Goal: Information Seeking & Learning: Learn about a topic

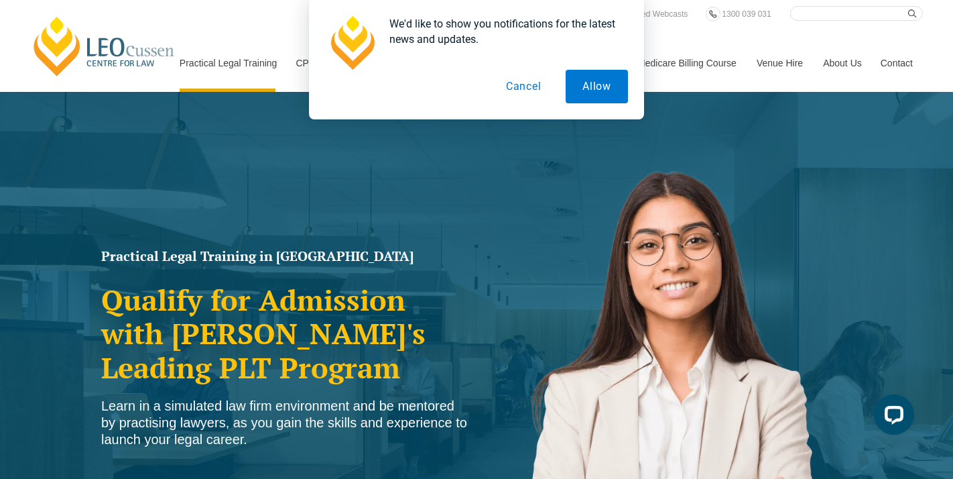
click at [529, 83] on button "Cancel" at bounding box center [523, 87] width 69 height 34
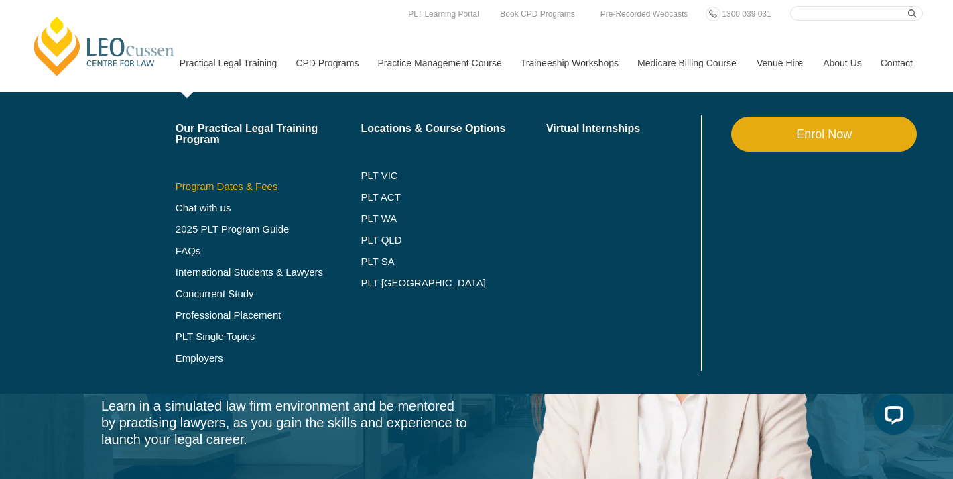
click at [219, 185] on link "Program Dates & Fees" at bounding box center [269, 186] width 186 height 11
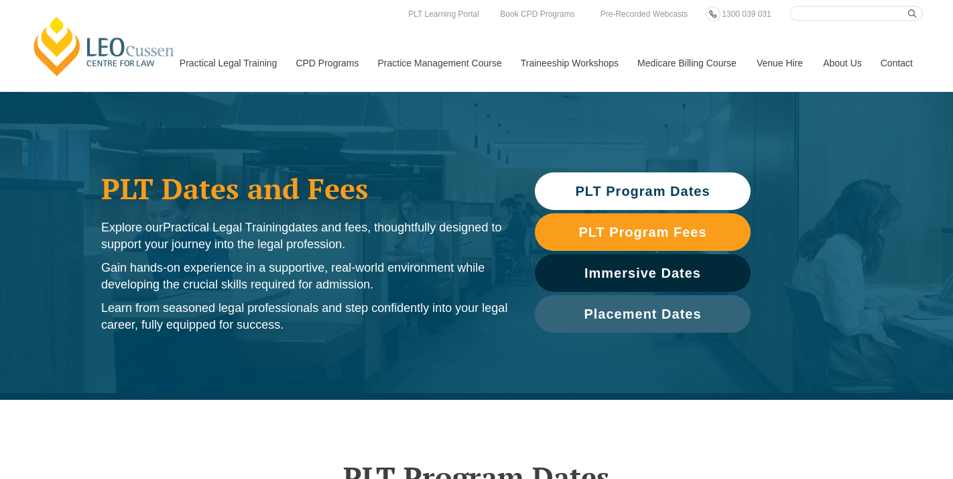
click at [644, 194] on span "PLT Program Dates" at bounding box center [642, 190] width 135 height 13
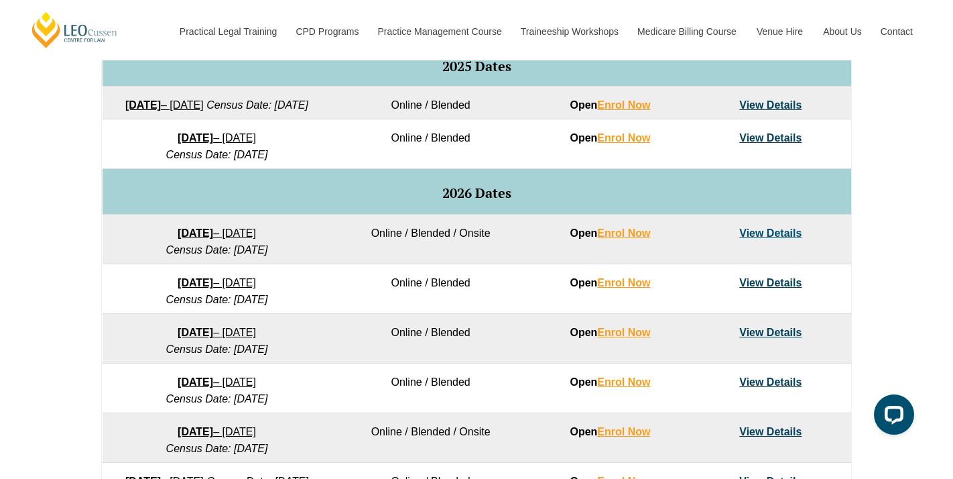
scroll to position [715, 0]
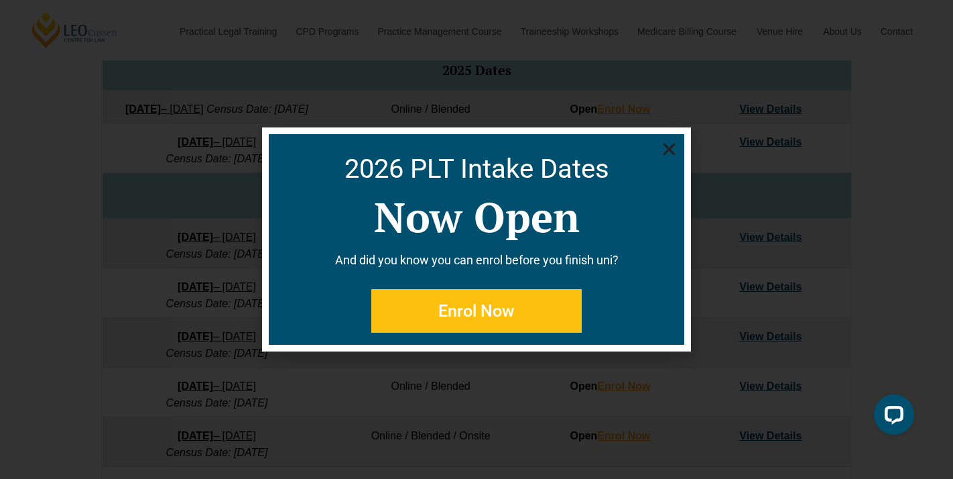
click at [668, 151] on icon "Close" at bounding box center [669, 149] width 17 height 17
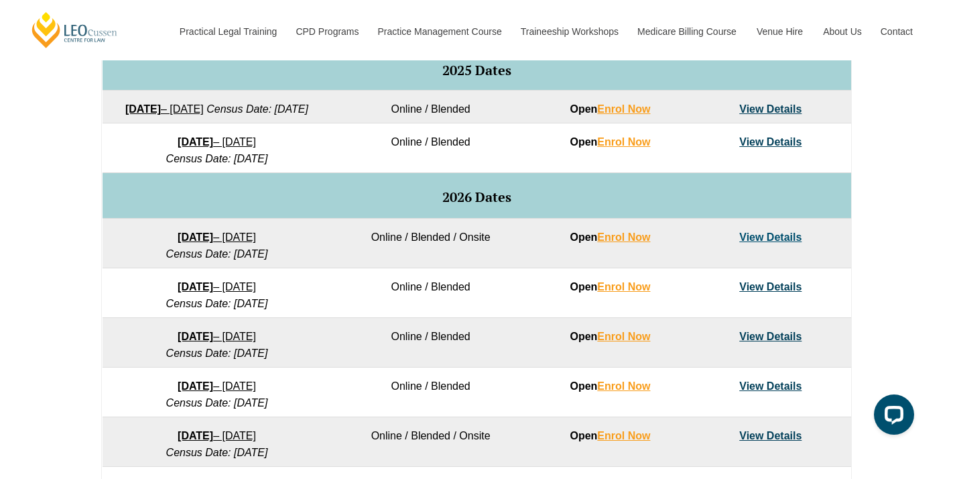
drag, startPoint x: 160, startPoint y: 180, endPoint x: 259, endPoint y: 179, distance: 99.9
click at [260, 164] on em "Census Date: 19 January 2026" at bounding box center [217, 158] width 102 height 11
click at [233, 204] on h5 "2026 Dates" at bounding box center [476, 197] width 735 height 15
drag, startPoint x: 212, startPoint y: 178, endPoint x: 221, endPoint y: 178, distance: 9.4
click at [221, 164] on em "Census Date: 19 January 2026" at bounding box center [217, 158] width 102 height 11
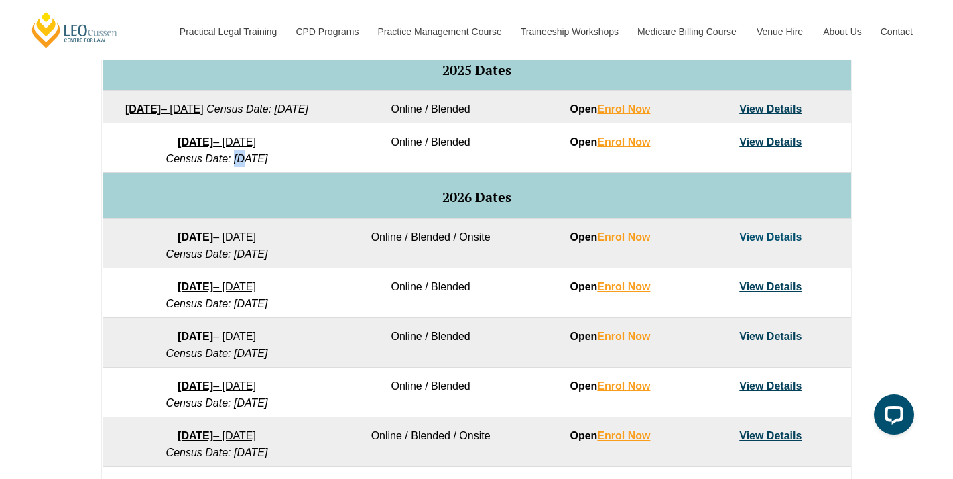
click at [785, 342] on link "View Details" at bounding box center [770, 335] width 62 height 11
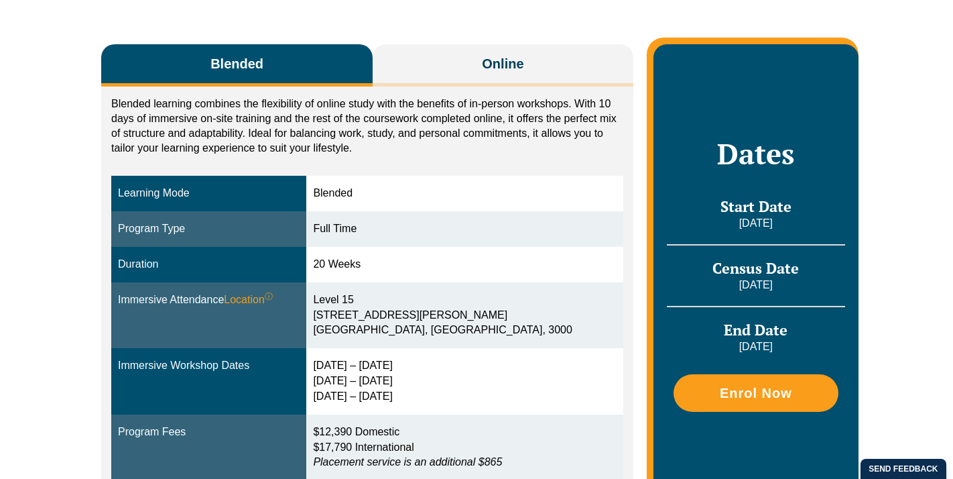
click at [431, 61] on link "Practice Management Course" at bounding box center [439, 63] width 143 height 58
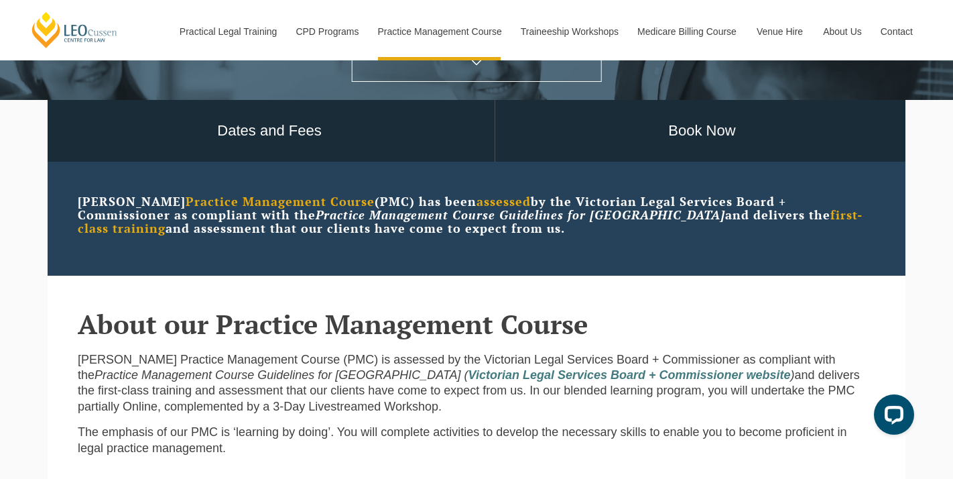
scroll to position [537, 0]
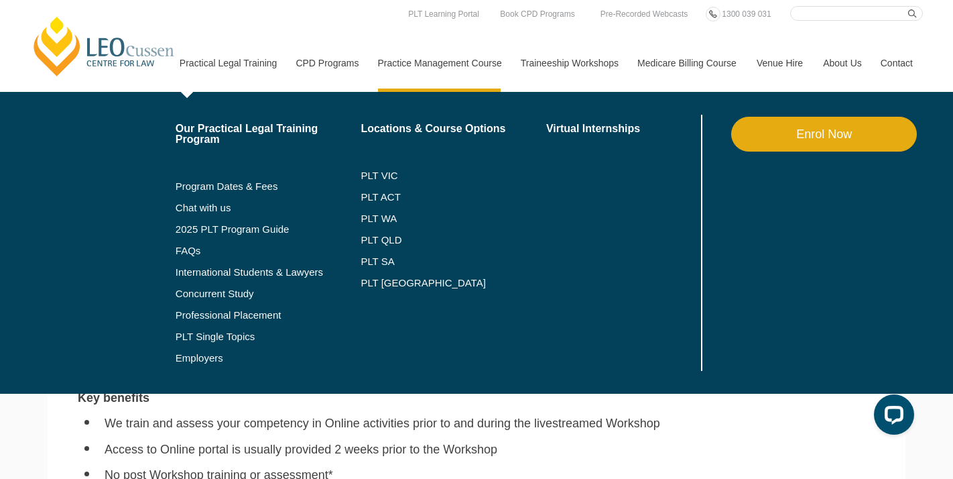
click at [198, 66] on link "Practical Legal Training" at bounding box center [228, 63] width 117 height 58
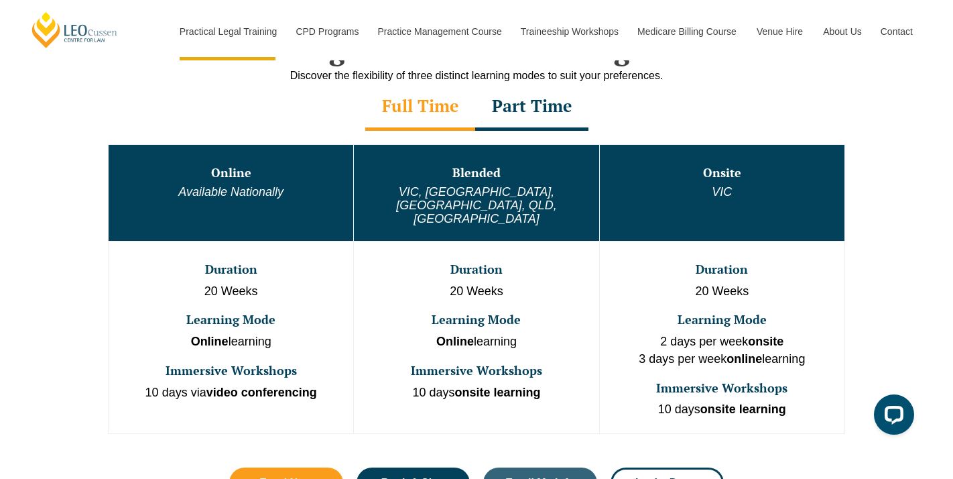
scroll to position [595, 0]
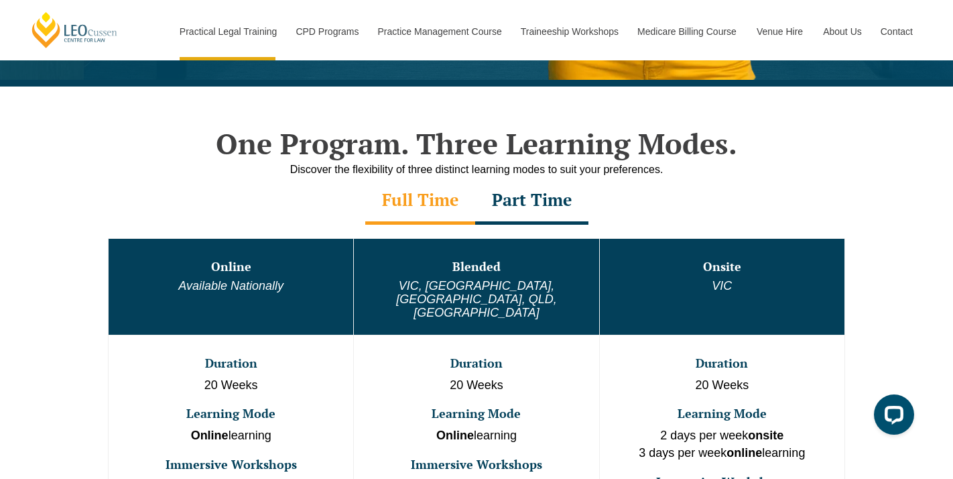
click at [516, 196] on div "Part Time" at bounding box center [531, 201] width 113 height 47
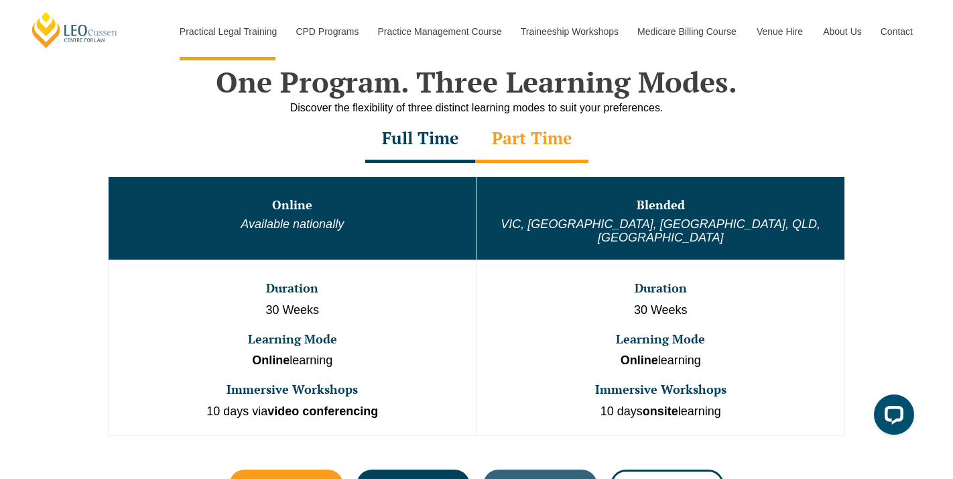
scroll to position [674, 0]
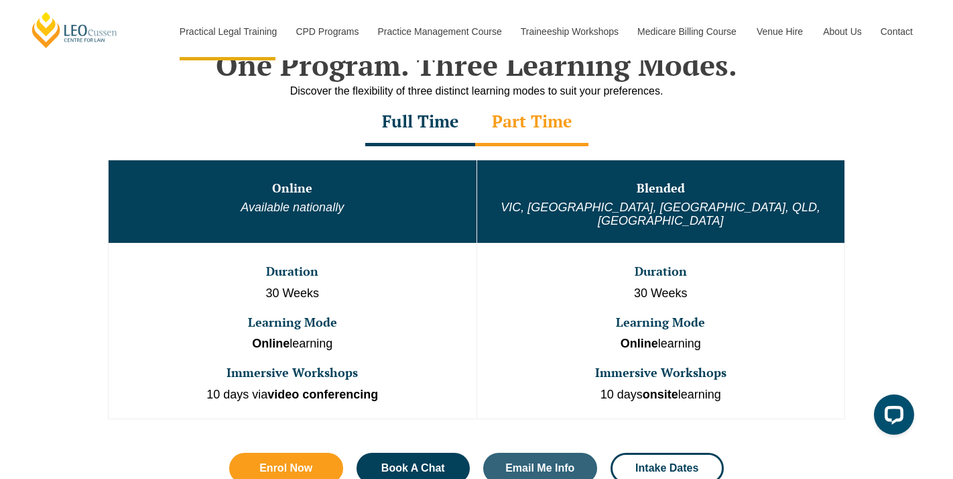
click at [430, 132] on div "Full Time" at bounding box center [420, 122] width 110 height 47
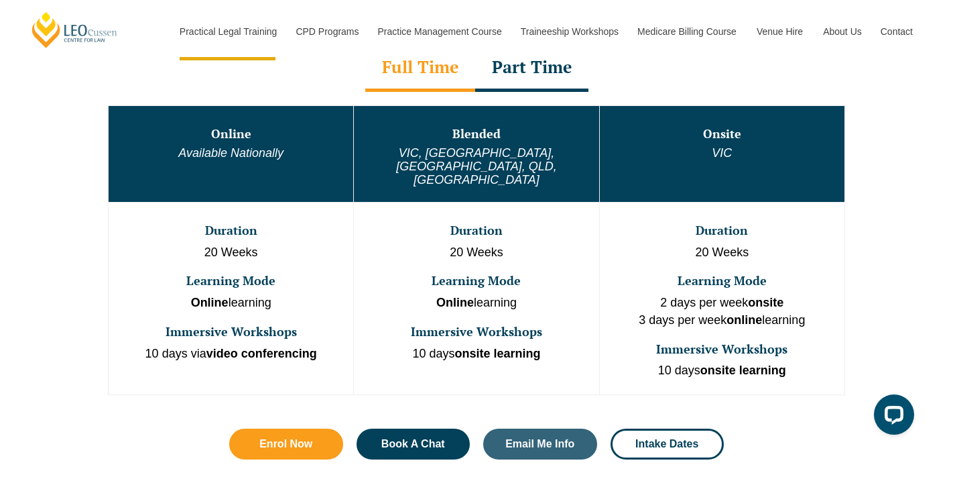
scroll to position [729, 0]
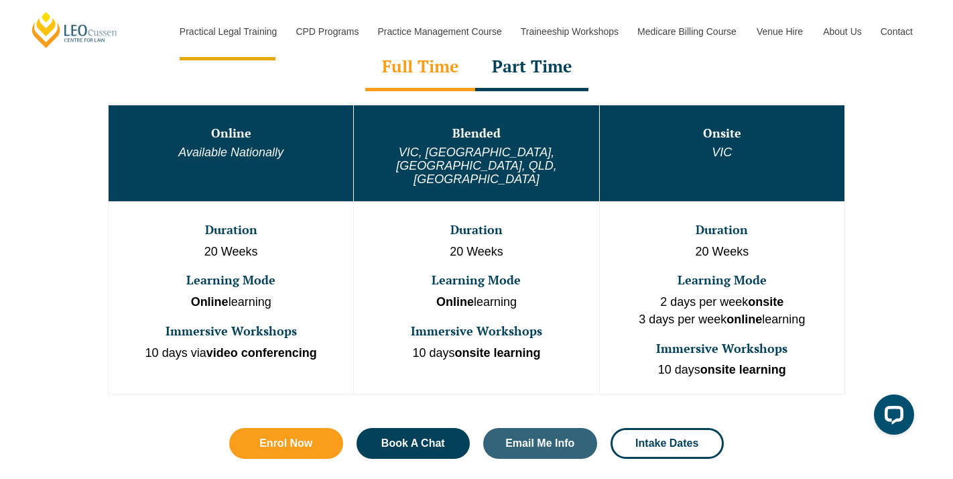
click at [241, 137] on h3 "Online" at bounding box center [231, 133] width 242 height 13
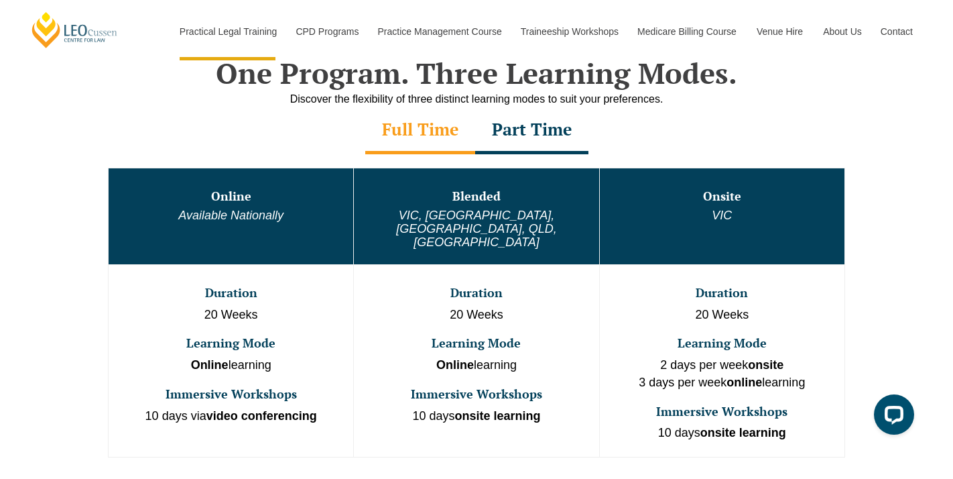
scroll to position [605, 0]
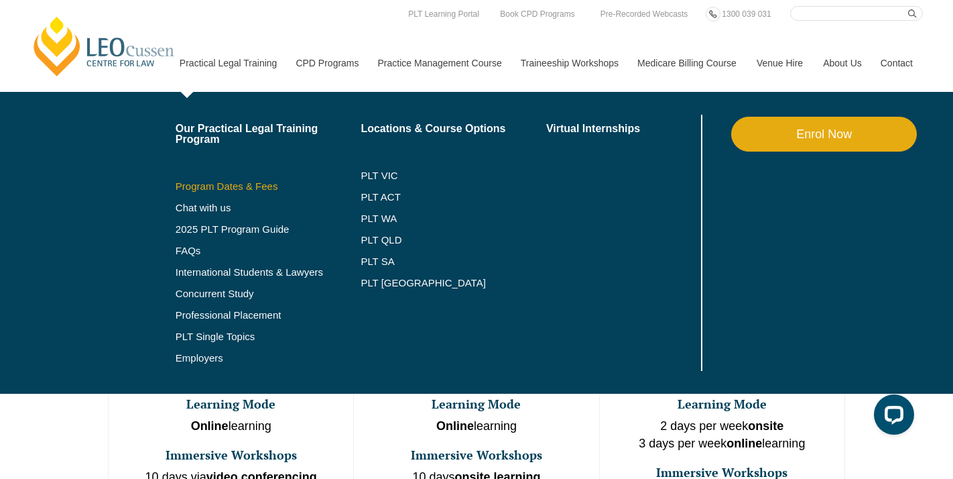
click at [213, 185] on link "Program Dates & Fees" at bounding box center [269, 186] width 186 height 11
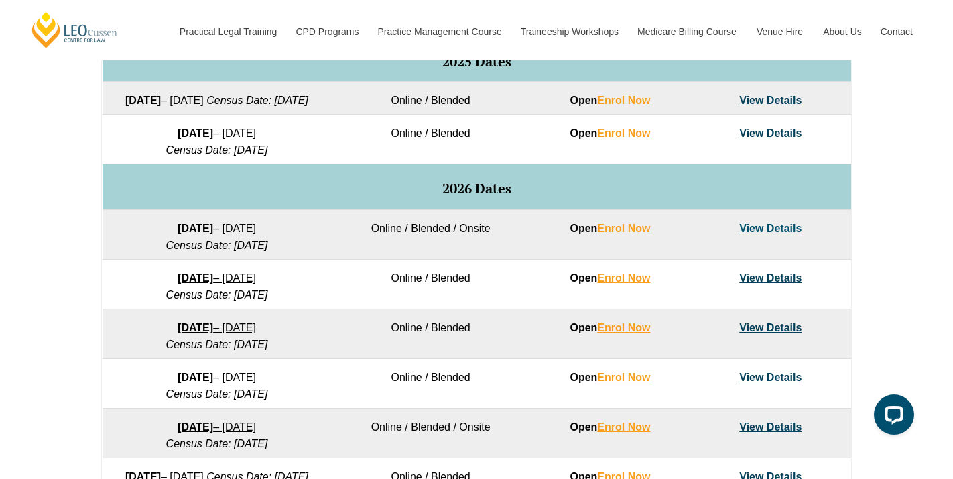
scroll to position [731, 0]
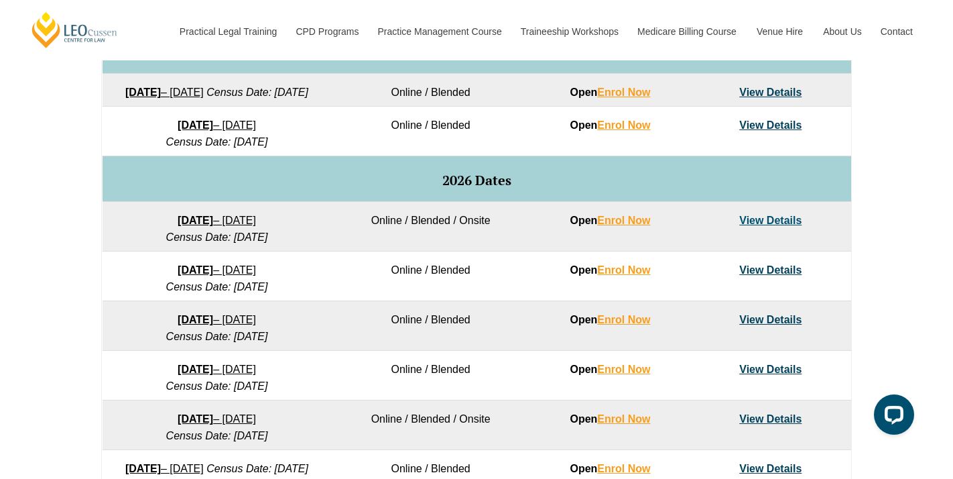
click at [227, 325] on link "23 March 2026 – 7 August 2026" at bounding box center [217, 319] width 78 height 11
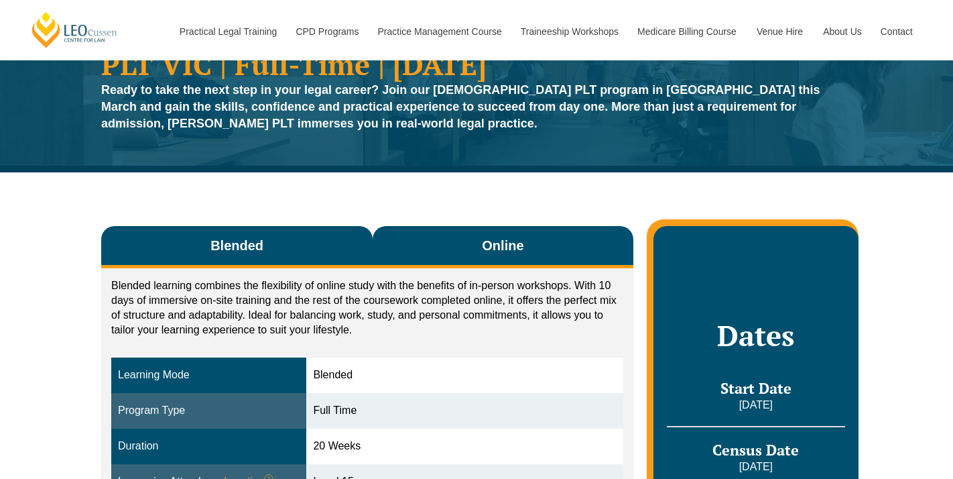
click at [431, 245] on button "Online" at bounding box center [503, 247] width 261 height 42
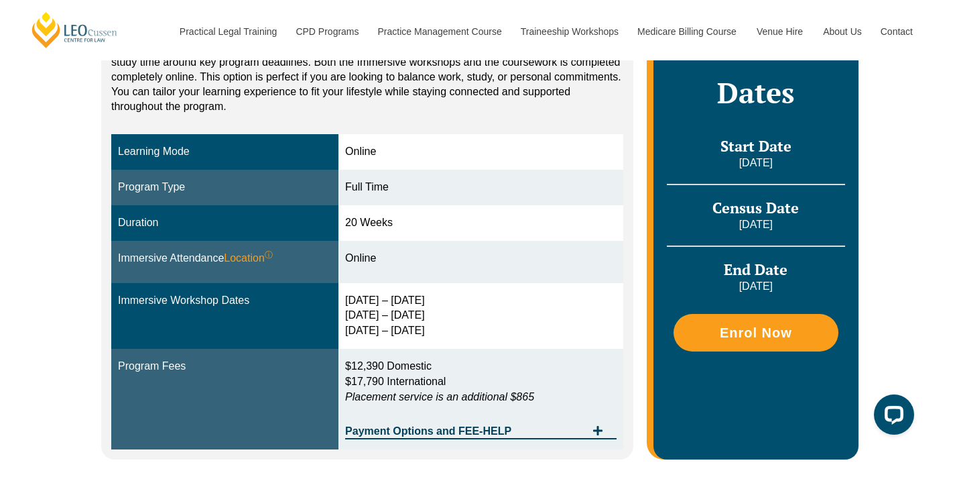
scroll to position [318, 0]
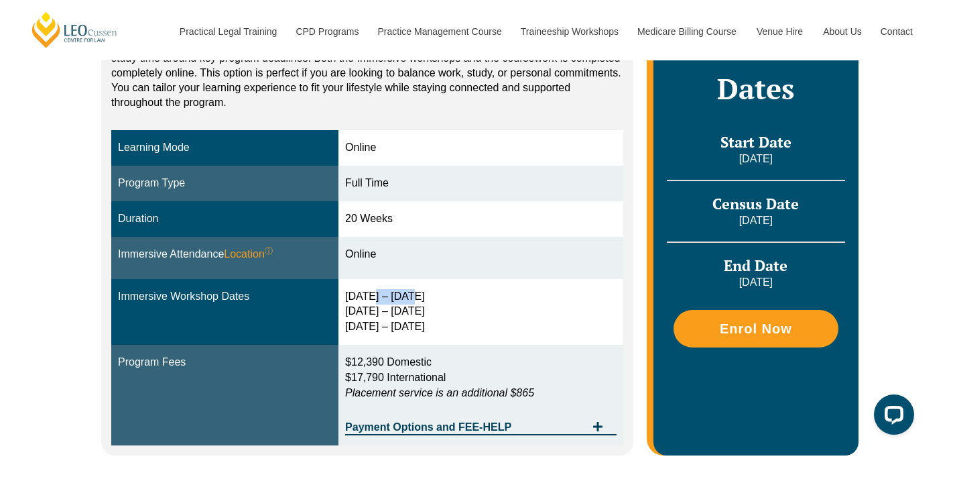
drag, startPoint x: 371, startPoint y: 293, endPoint x: 413, endPoint y: 293, distance: 42.2
click at [413, 293] on div "[DATE] – [DATE] [DATE] – [DATE] [DATE] – [DATE]" at bounding box center [481, 312] width 272 height 46
drag, startPoint x: 370, startPoint y: 312, endPoint x: 403, endPoint y: 312, distance: 32.8
click at [403, 312] on div "[DATE] – [DATE] [DATE] – [DATE] [DATE] – [DATE]" at bounding box center [481, 312] width 272 height 46
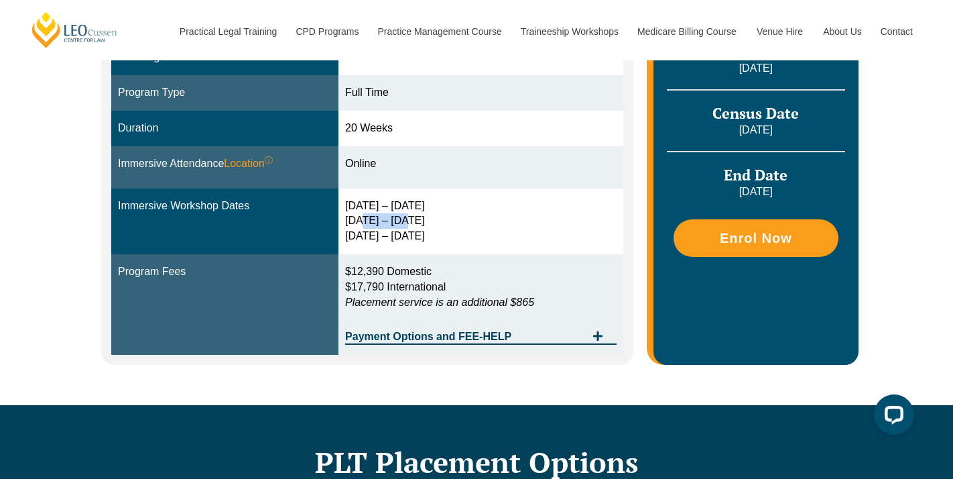
scroll to position [398, 0]
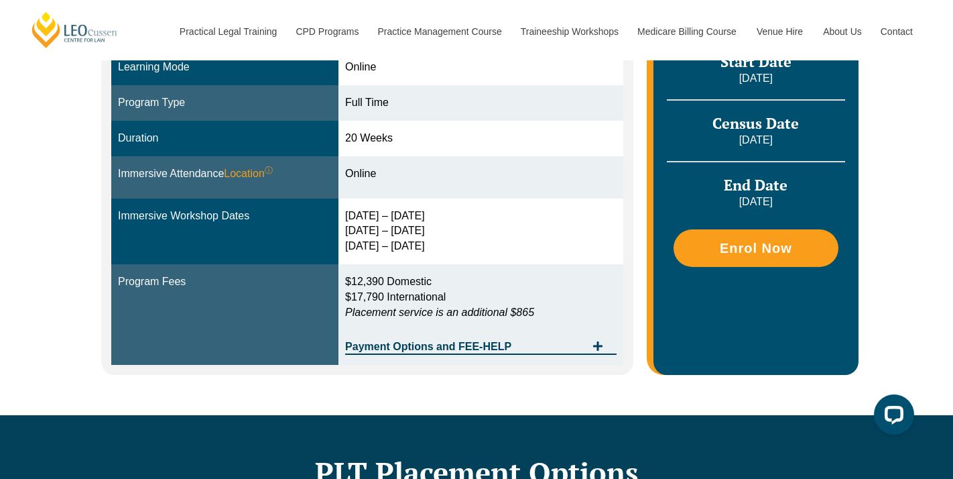
click at [470, 241] on div "[DATE] – [DATE] [DATE] – [DATE] [DATE] – [DATE]" at bounding box center [481, 231] width 272 height 46
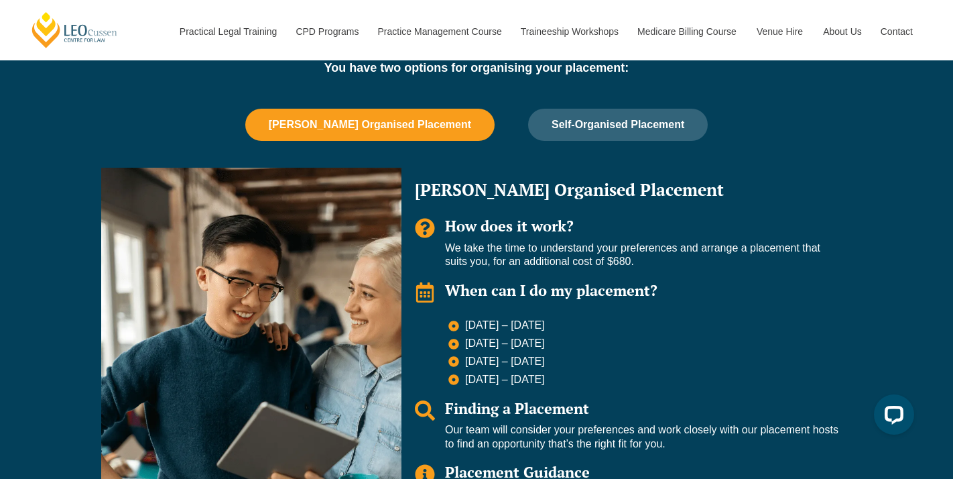
scroll to position [923, 0]
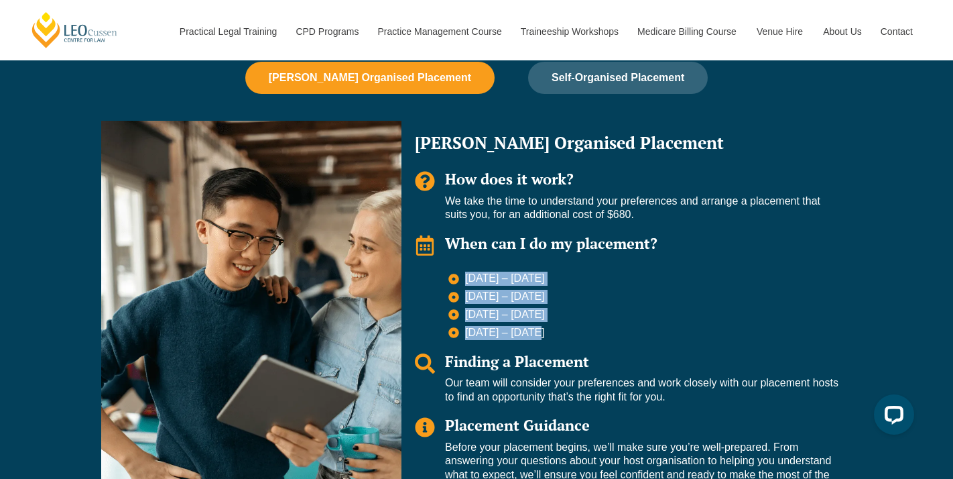
drag, startPoint x: 447, startPoint y: 276, endPoint x: 541, endPoint y: 338, distance: 112.7
click at [541, 338] on div "[DATE] – [DATE] [DATE] – [DATE] [DATE] – [DATE] [DATE] – [DATE]" at bounding box center [627, 306] width 424 height 68
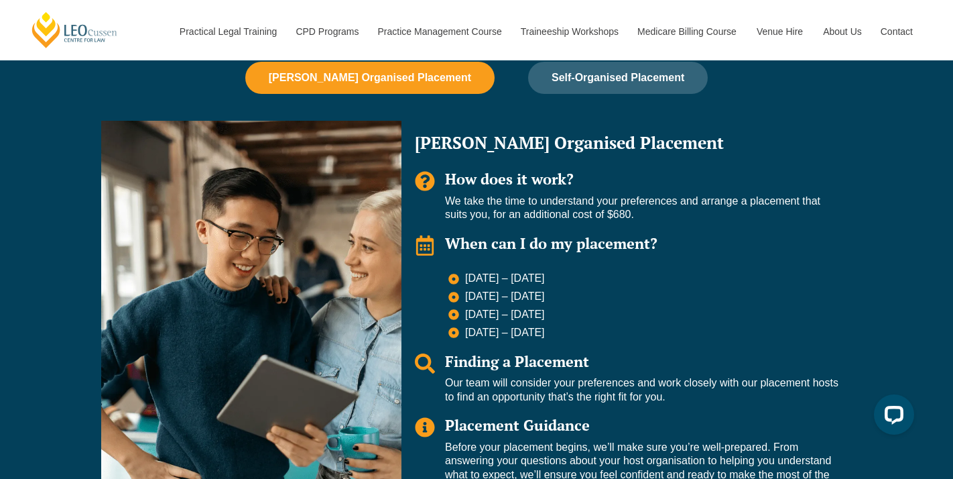
click at [562, 338] on li "[DATE] – [DATE]" at bounding box center [643, 333] width 390 height 14
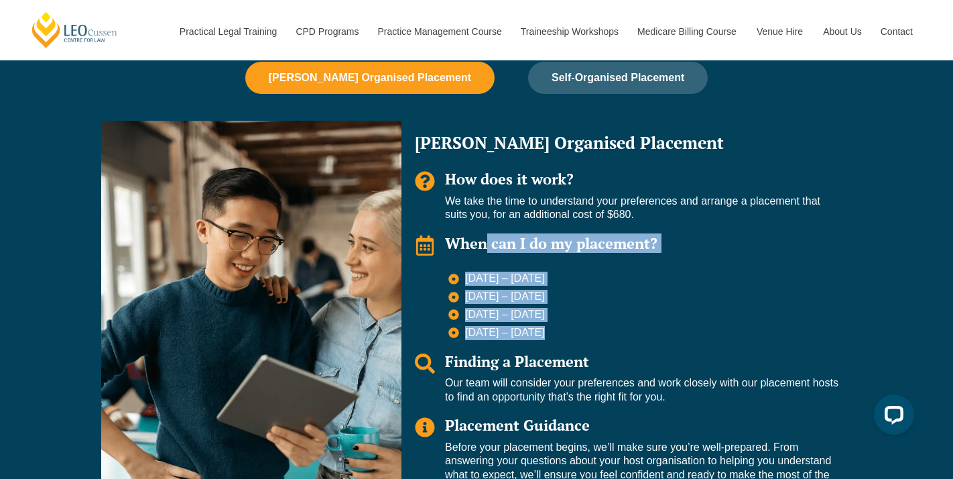
drag, startPoint x: 546, startPoint y: 331, endPoint x: 479, endPoint y: 235, distance: 117.1
click at [479, 235] on div "[PERSON_NAME] Organised Placement How does it work? We take the time to underst…" at bounding box center [627, 315] width 450 height 388
click at [492, 318] on span "[DATE] – [DATE]" at bounding box center [503, 315] width 83 height 14
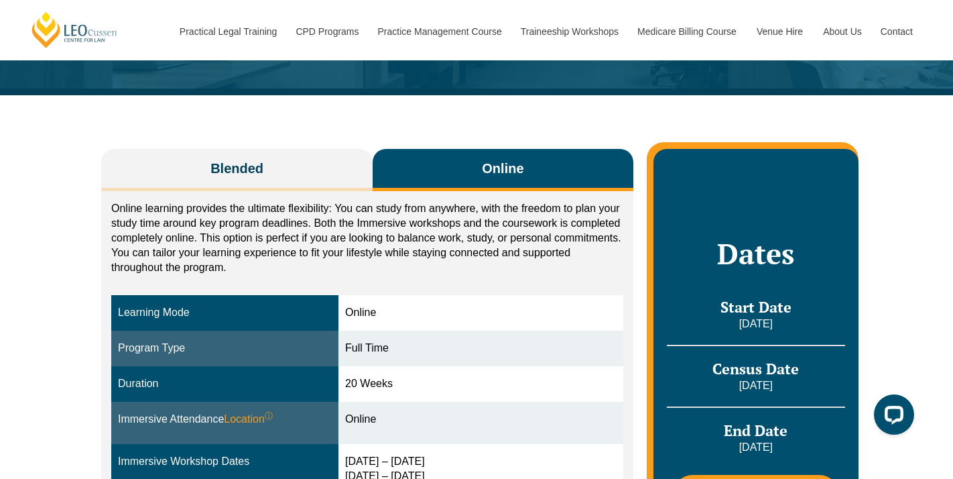
scroll to position [0, 0]
